Goal: Information Seeking & Learning: Find specific fact

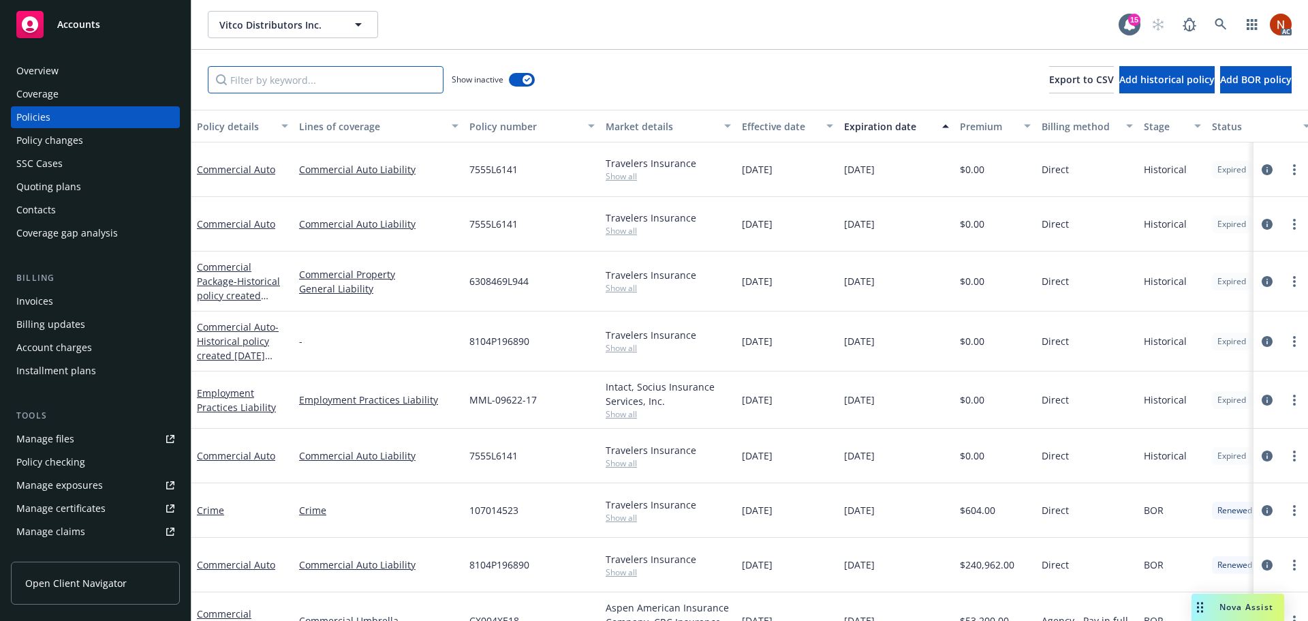
click at [271, 81] on input "Filter by keyword..." at bounding box center [326, 79] width 236 height 27
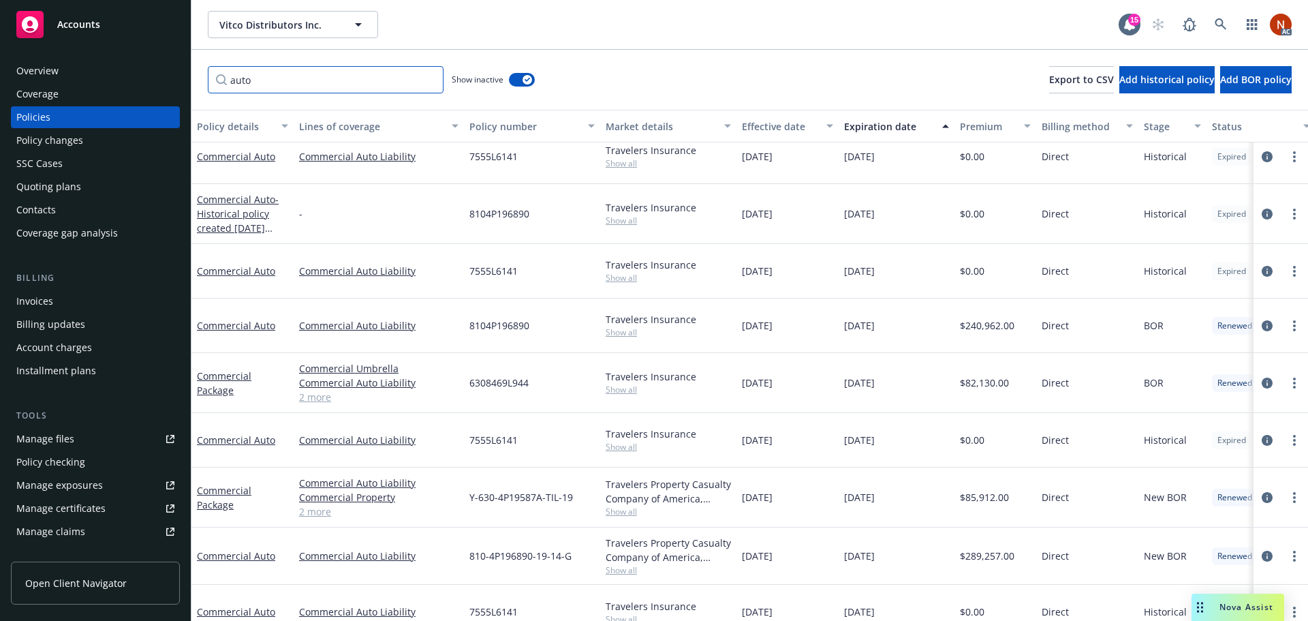
scroll to position [136, 0]
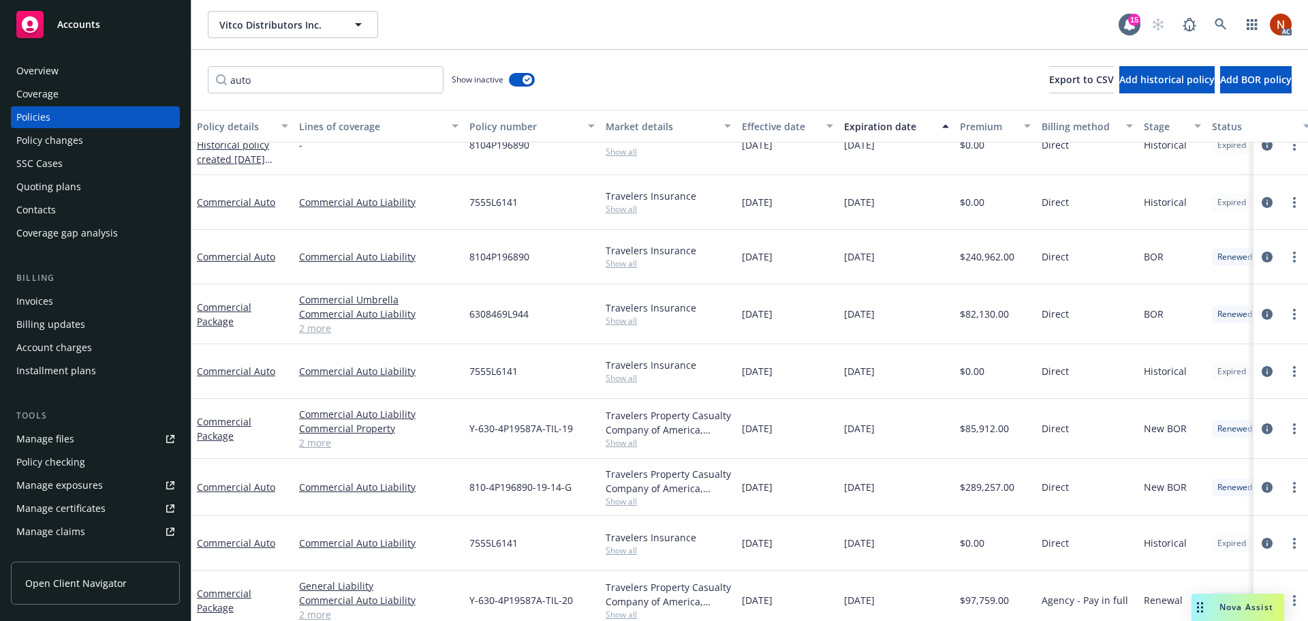
drag, startPoint x: 935, startPoint y: 427, endPoint x: 509, endPoint y: 416, distance: 425.9
click at [509, 416] on div "Commercial Package Commercial Auto Liability Commercial Property Commercial Umb…" at bounding box center [848, 428] width 1315 height 60
drag, startPoint x: 783, startPoint y: 475, endPoint x: 198, endPoint y: 483, distance: 585.2
click at [198, 483] on div "Commercial Auto Commercial Auto Liability 810-4P196890-19-14-G Travelers Proper…" at bounding box center [848, 486] width 1315 height 57
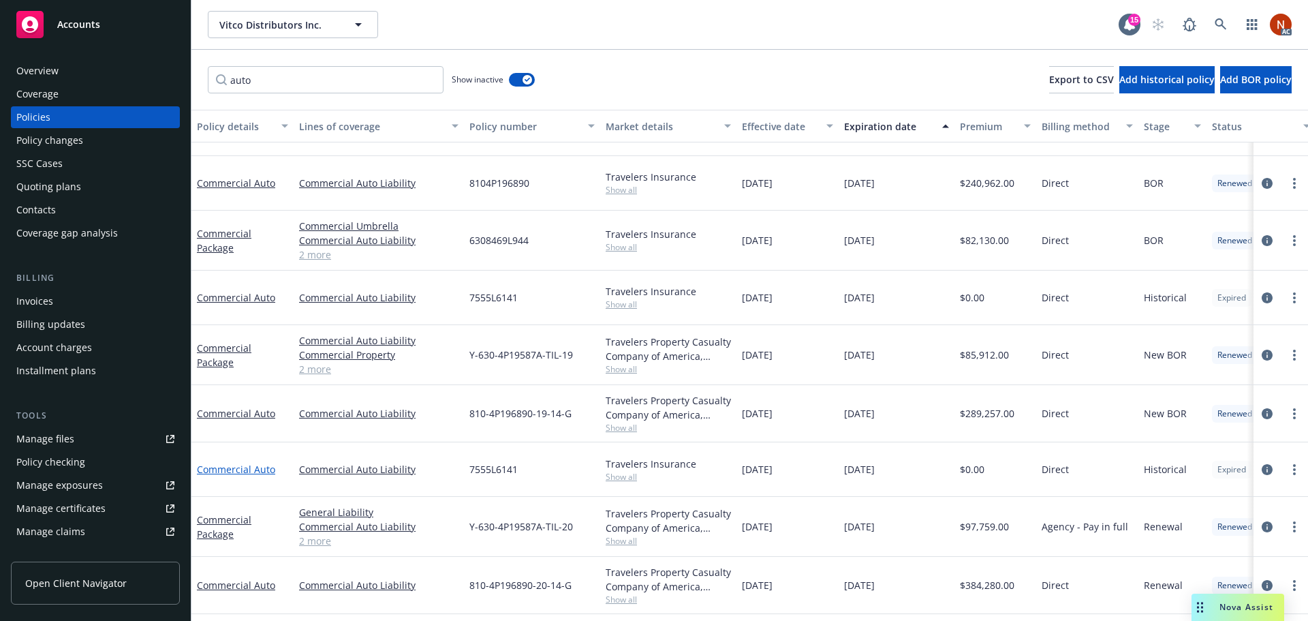
scroll to position [272, 0]
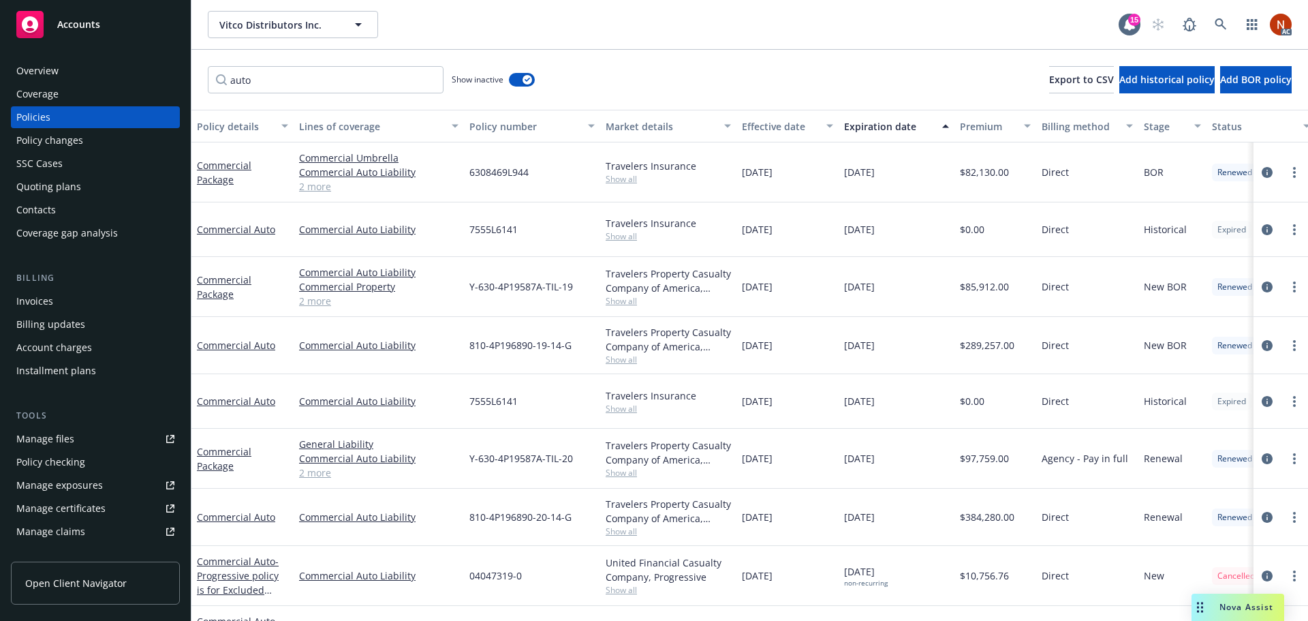
drag, startPoint x: 811, startPoint y: 516, endPoint x: 469, endPoint y: 520, distance: 342.0
click at [469, 520] on div "Commercial Auto Commercial Auto Liability 810-4P196890-20-14-G Travelers Proper…" at bounding box center [848, 516] width 1315 height 57
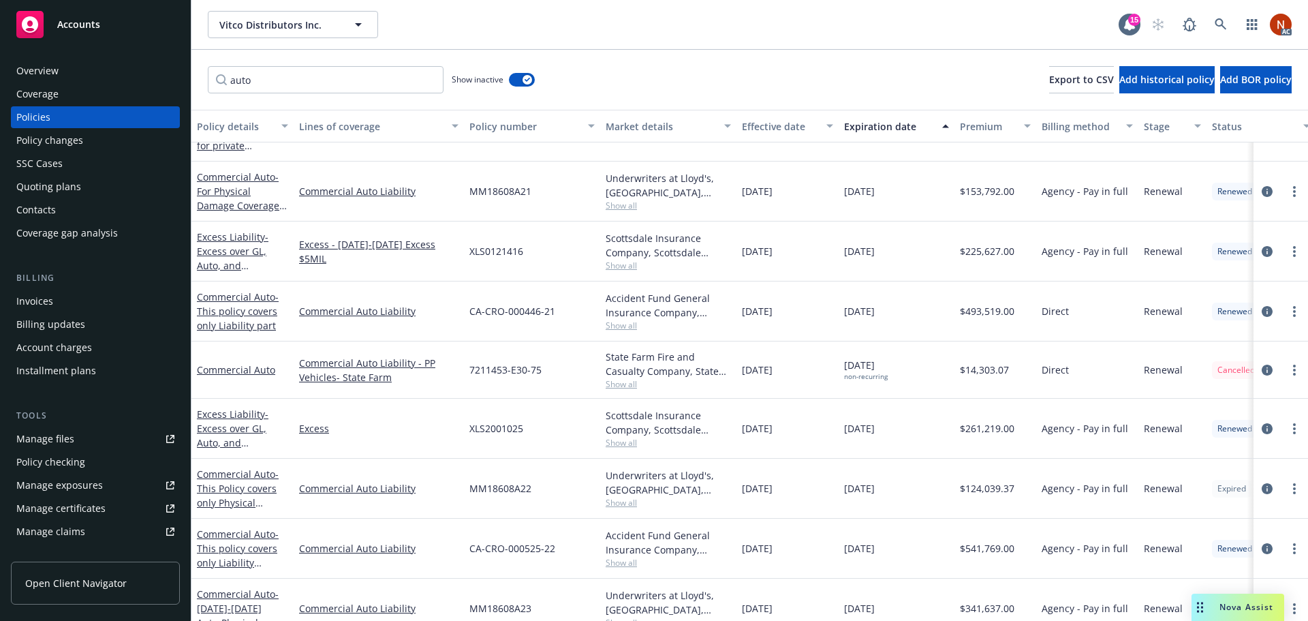
scroll to position [817, 0]
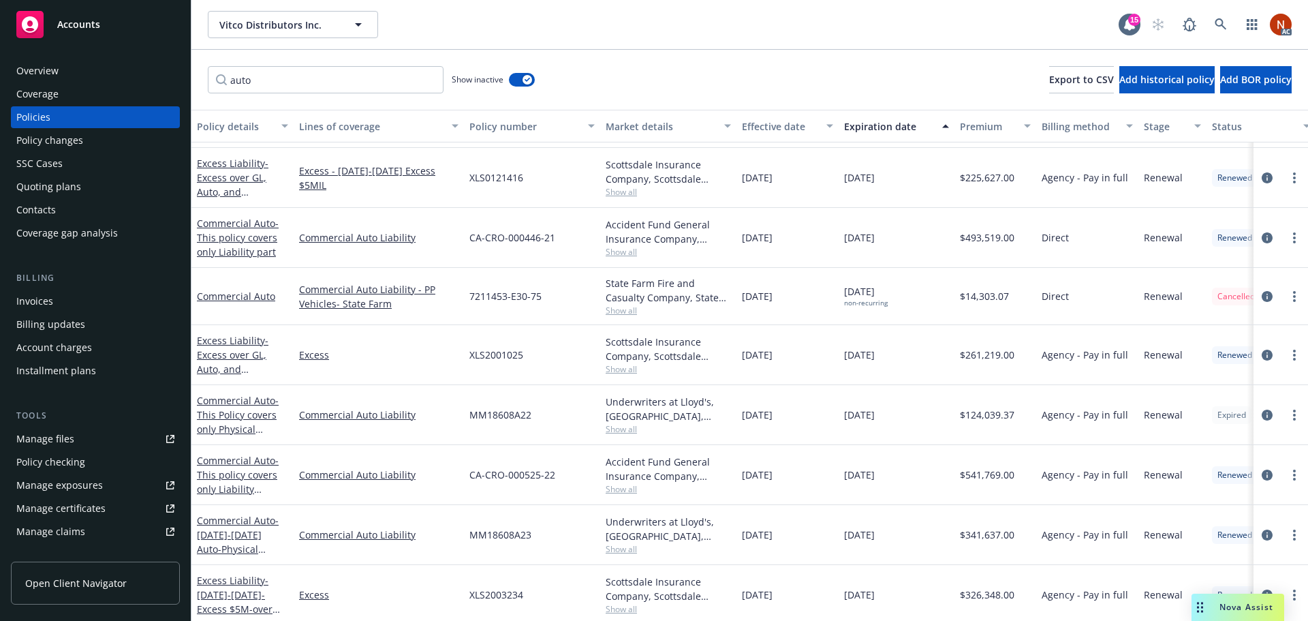
drag, startPoint x: 805, startPoint y: 415, endPoint x: 461, endPoint y: 414, distance: 344.0
click at [461, 414] on div "Commercial Auto - This Policy covers only Physical Damage Coverage. PD has a Bl…" at bounding box center [848, 415] width 1315 height 60
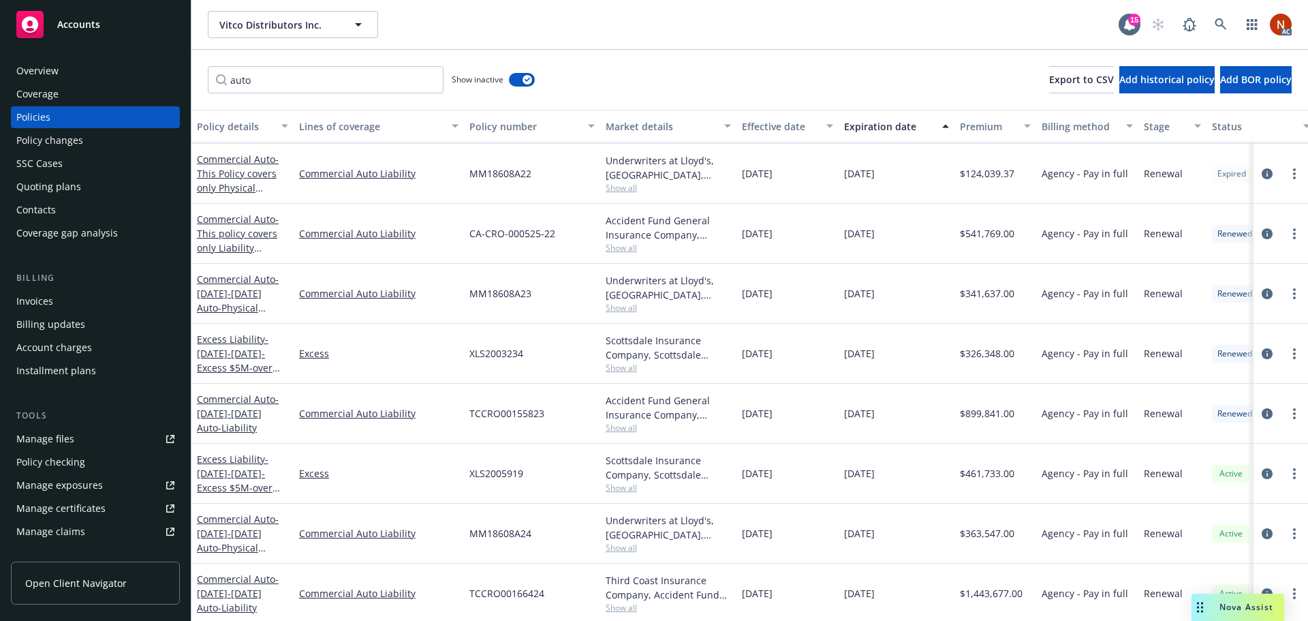
scroll to position [1052, 0]
click at [620, 600] on span "Show all" at bounding box center [668, 605] width 125 height 12
click at [809, 574] on div "[DATE]" at bounding box center [787, 591] width 102 height 60
drag, startPoint x: 533, startPoint y: 580, endPoint x: 457, endPoint y: 583, distance: 76.3
click at [457, 583] on div "Commercial Auto - [DATE]-[DATE] Auto-Liability Commercial Auto Liability TCCRO0…" at bounding box center [848, 591] width 1315 height 60
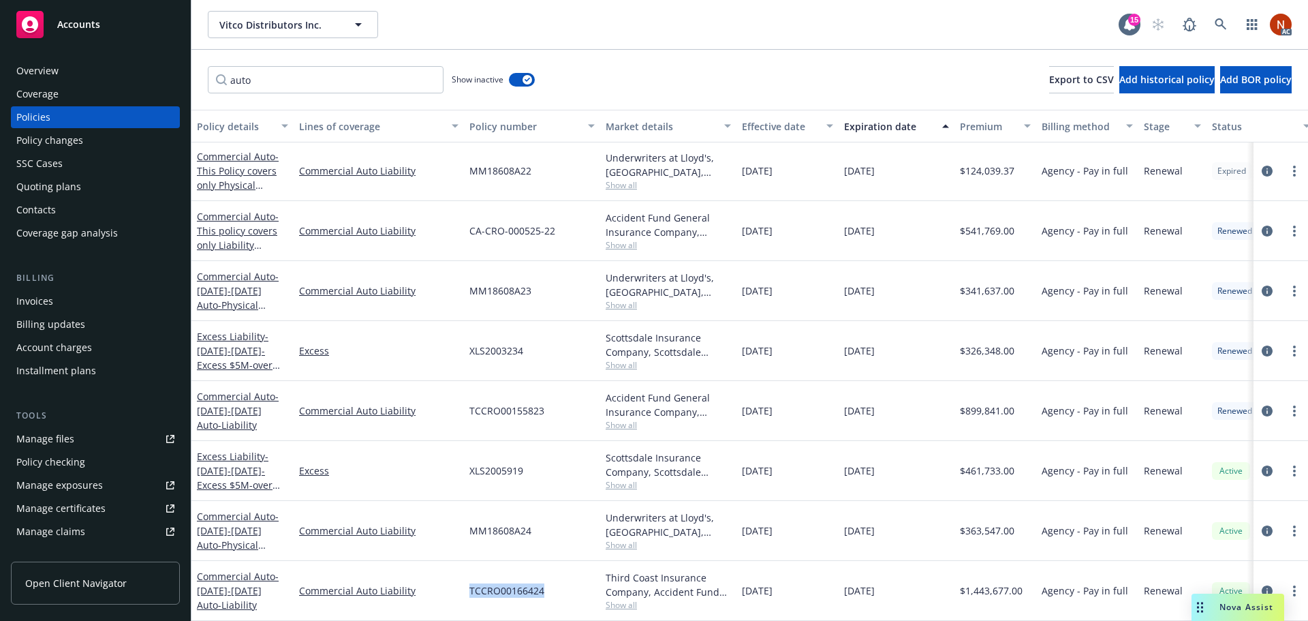
copy div "TCCRO00166424"
drag, startPoint x: 491, startPoint y: 522, endPoint x: 462, endPoint y: 524, distance: 29.3
click at [462, 524] on div "Commercial Auto - [DATE]-[DATE] Auto-Physical Damage Coverage ONLY. Monthly Rep…" at bounding box center [848, 531] width 1315 height 60
copy div "MM18608A24"
drag, startPoint x: 195, startPoint y: 72, endPoint x: 168, endPoint y: 72, distance: 27.2
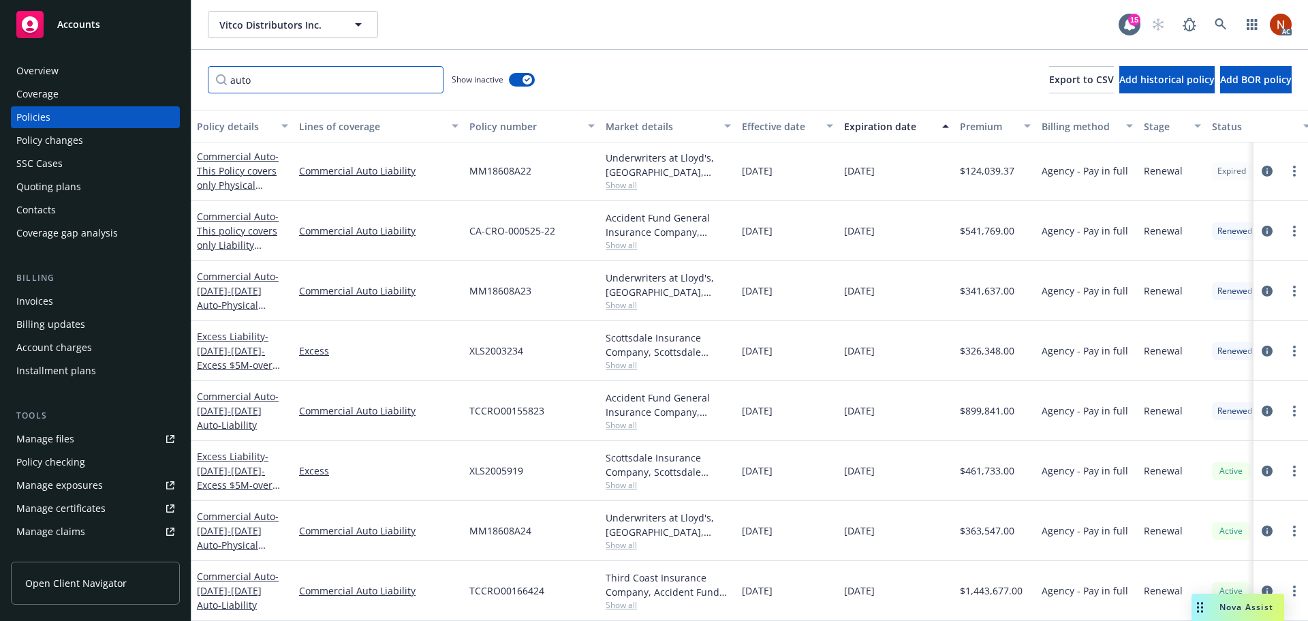
click at [168, 72] on div "Accounts Overview Coverage Policies Policy changes SSC Cases Quoting plans Cont…" at bounding box center [654, 310] width 1308 height 621
paste input "3203R613"
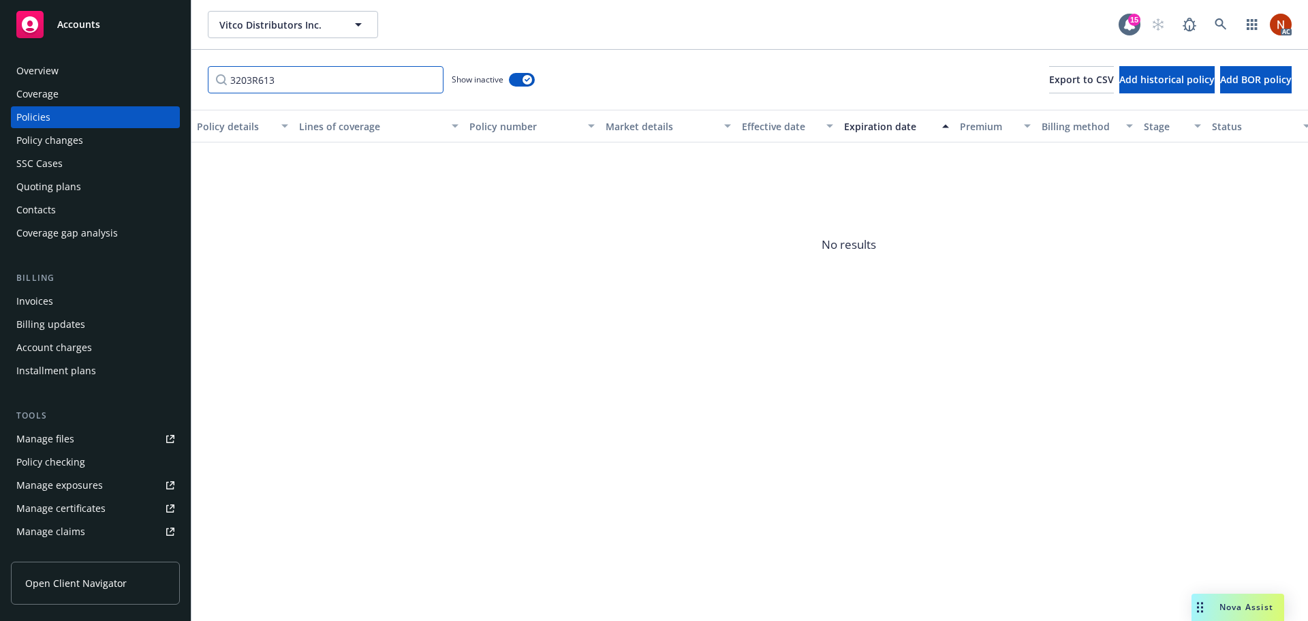
drag, startPoint x: 285, startPoint y: 81, endPoint x: 186, endPoint y: 80, distance: 98.8
click at [186, 80] on div "Accounts Overview Coverage Policies Policy changes SSC Cases Quoting plans Cont…" at bounding box center [654, 310] width 1308 height 621
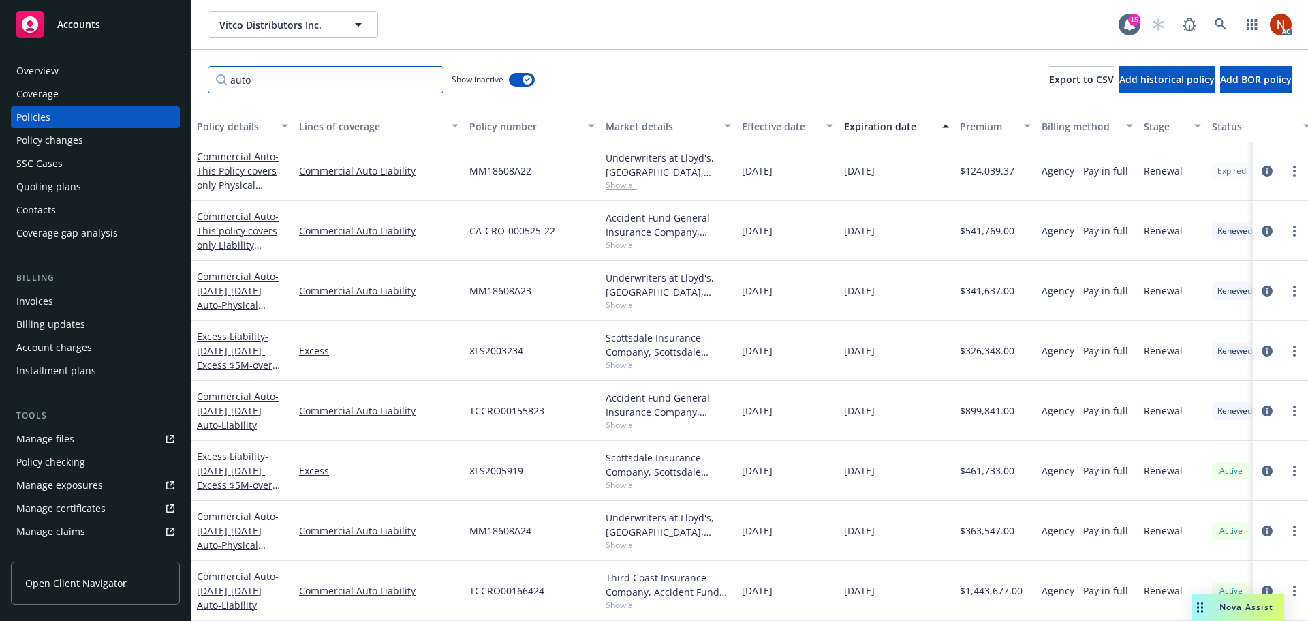
type input "auto"
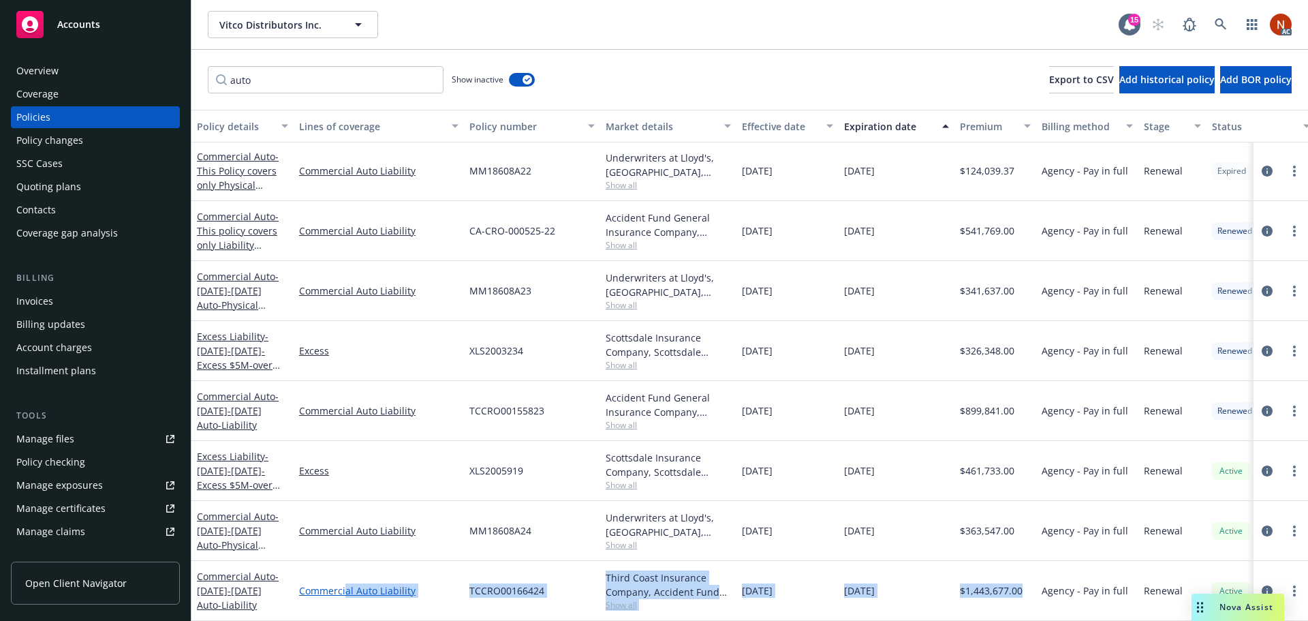
drag, startPoint x: 1025, startPoint y: 582, endPoint x: 347, endPoint y: 582, distance: 678.4
click at [347, 582] on div "Commercial Auto - [DATE]-[DATE] Auto-Liability Commercial Auto Liability TCCRO0…" at bounding box center [848, 591] width 1315 height 60
